Goal: Transaction & Acquisition: Purchase product/service

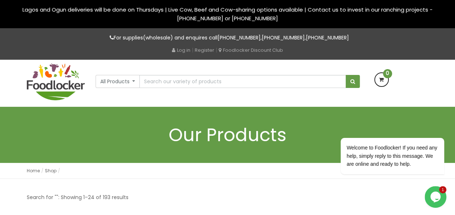
click at [171, 176] on div "Home Shop Shop" at bounding box center [228, 171] width 402 height 16
click at [177, 80] on input "text" at bounding box center [242, 81] width 206 height 13
type input "beef"
click at [346, 75] on button "submit" at bounding box center [353, 81] width 14 height 13
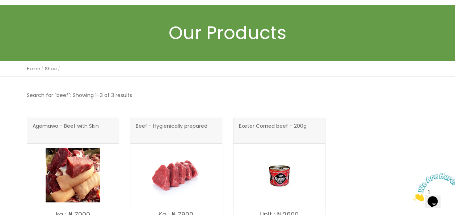
scroll to position [14, 0]
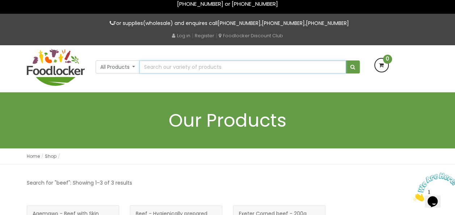
click at [161, 68] on input "text" at bounding box center [242, 66] width 206 height 13
type input "cow meat"
click at [346, 60] on button "submit" at bounding box center [353, 66] width 14 height 13
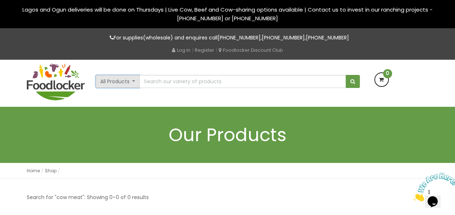
click at [134, 81] on button "All Products" at bounding box center [118, 81] width 45 height 13
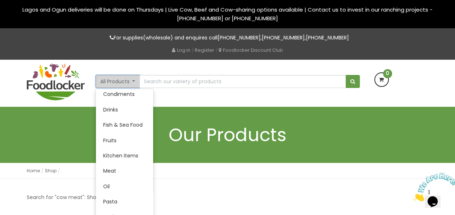
scroll to position [81, 0]
click at [114, 169] on link "Meat" at bounding box center [124, 170] width 57 height 15
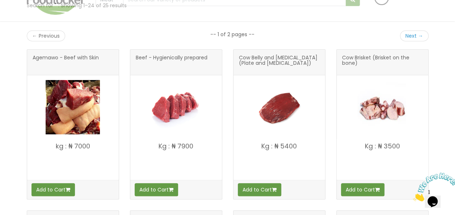
scroll to position [130, 0]
